Goal: Navigation & Orientation: Find specific page/section

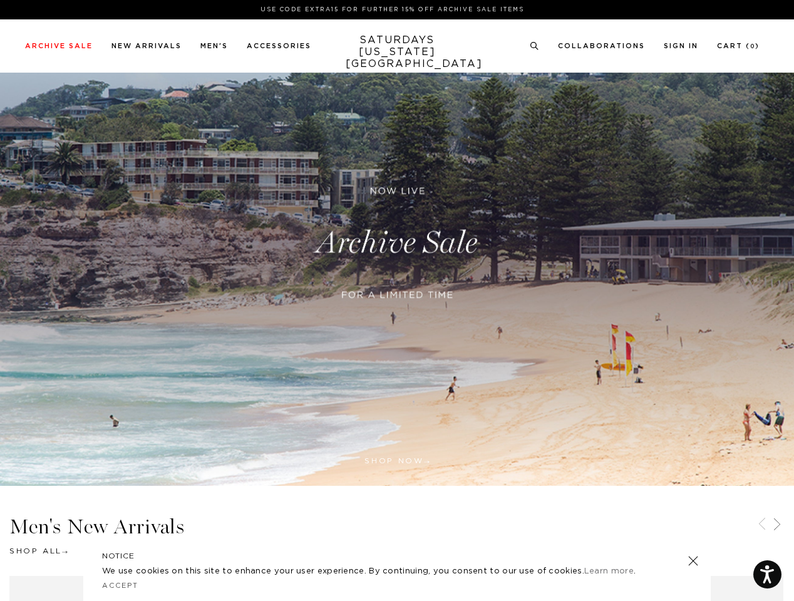
click at [397, 301] on div at bounding box center [397, 311] width 304 height 26
click at [532, 275] on link at bounding box center [532, 275] width 11 height 11
click at [535, 46] on icon at bounding box center [534, 46] width 9 height 8
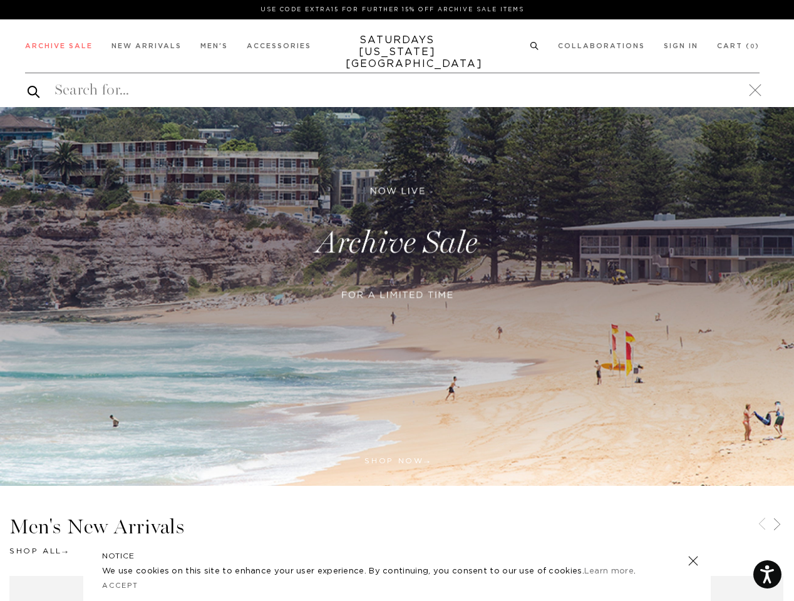
click at [762, 525] on icon at bounding box center [761, 524] width 15 height 15
click at [777, 525] on icon at bounding box center [776, 524] width 15 height 15
click at [693, 561] on link at bounding box center [693, 561] width 18 height 18
